Goal: Book appointment/travel/reservation

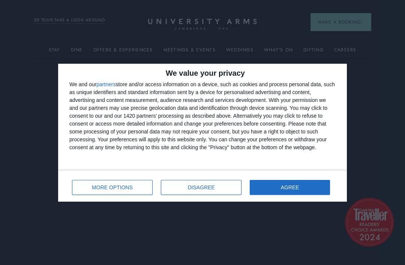
click at [292, 188] on span "AGREE" at bounding box center [290, 187] width 18 height 5
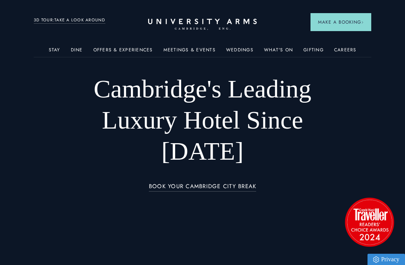
click at [310, 153] on span "Cosy Rooms" at bounding box center [325, 152] width 74 height 9
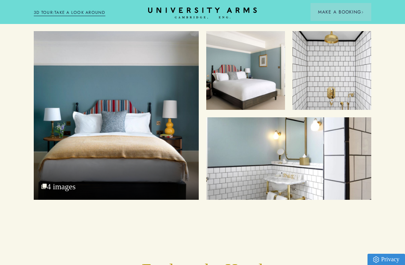
scroll to position [877, 0]
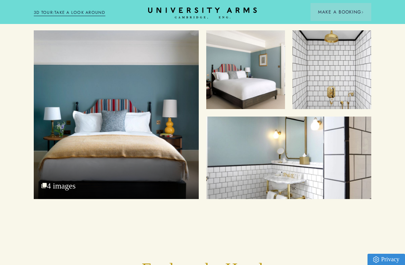
click at [51, 199] on div "Cosy Bed 4 images" at bounding box center [116, 114] width 165 height 169
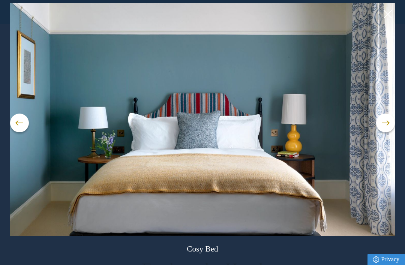
click at [382, 132] on button at bounding box center [385, 123] width 19 height 19
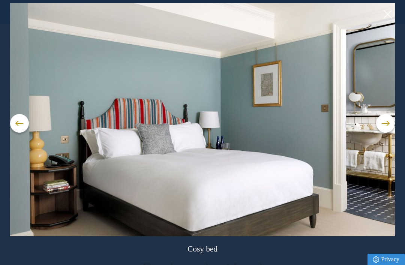
click at [391, 133] on button at bounding box center [385, 123] width 19 height 19
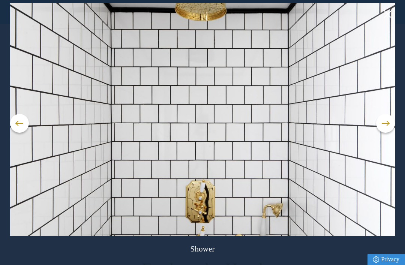
click at [390, 133] on button at bounding box center [385, 123] width 19 height 19
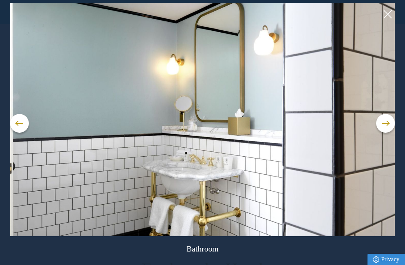
click at [391, 133] on button at bounding box center [385, 123] width 19 height 19
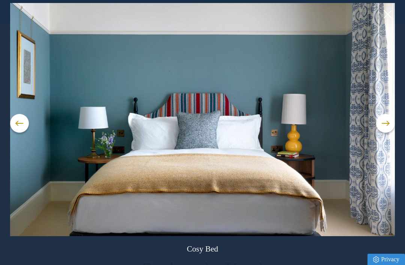
click at [390, 133] on button at bounding box center [385, 123] width 19 height 19
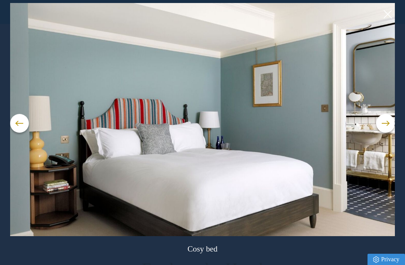
click at [388, 12] on button at bounding box center [387, 14] width 11 height 11
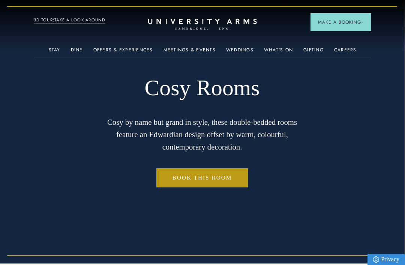
scroll to position [0, 0]
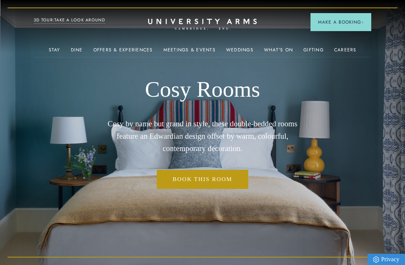
click at [342, 20] on span "Make a Booking" at bounding box center [341, 22] width 46 height 7
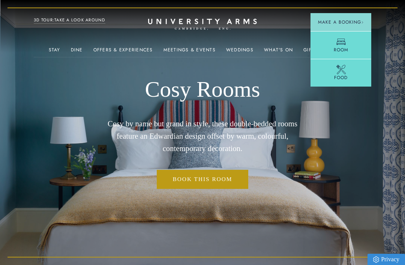
click at [343, 69] on icon at bounding box center [341, 69] width 9 height 9
